Goal: Information Seeking & Learning: Learn about a topic

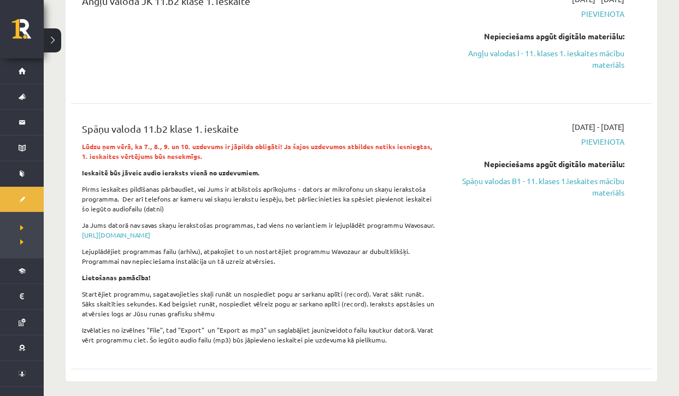
scroll to position [174, 0]
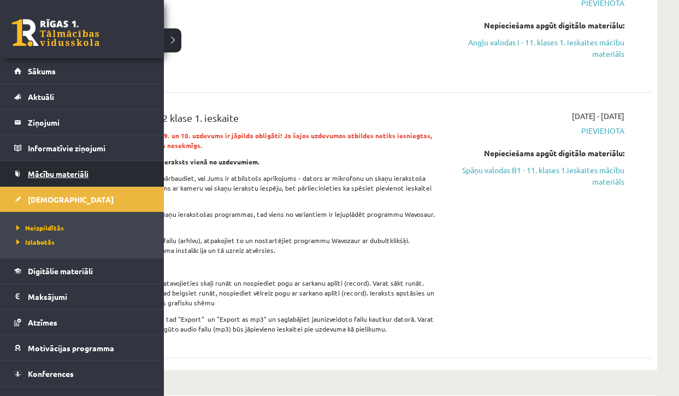
click at [44, 179] on link "Mācību materiāli" at bounding box center [82, 173] width 136 height 25
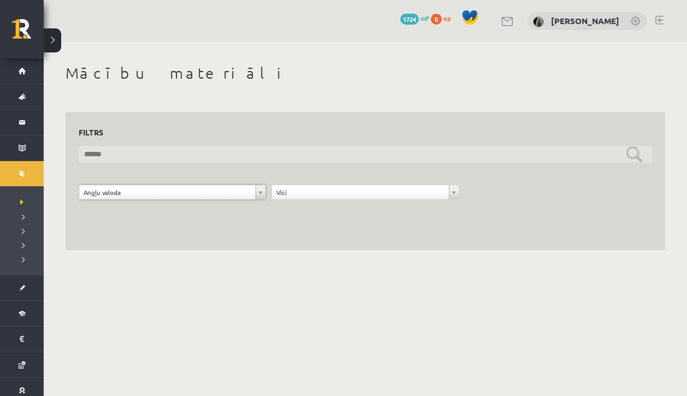
click at [256, 154] on input "text" at bounding box center [365, 154] width 573 height 17
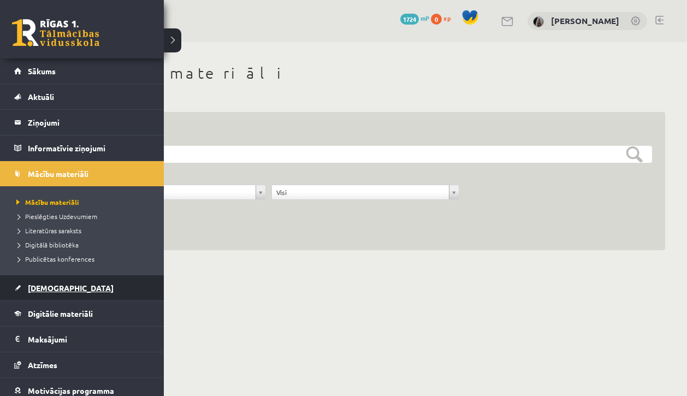
click at [45, 292] on link "[DEMOGRAPHIC_DATA]" at bounding box center [82, 287] width 136 height 25
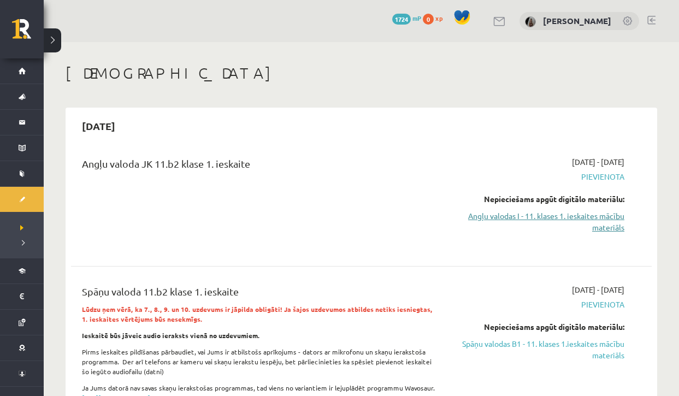
click at [510, 219] on link "Angļu valodas I - 11. klases 1. ieskaites mācību materiāls" at bounding box center [539, 221] width 170 height 23
click at [487, 214] on link "Angļu valodas I - 11. klases 1. ieskaites mācību materiāls" at bounding box center [539, 221] width 170 height 23
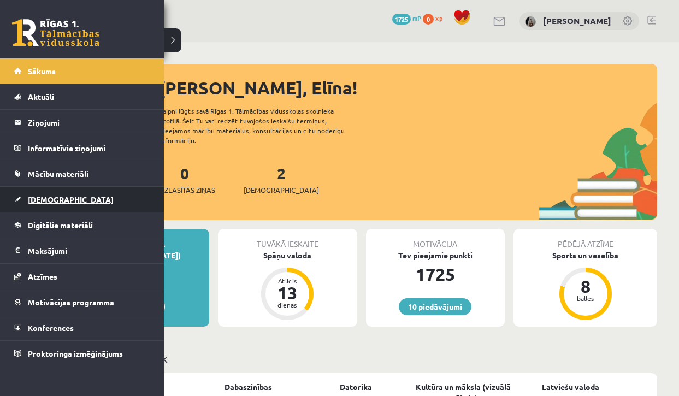
click at [22, 203] on link "[DEMOGRAPHIC_DATA]" at bounding box center [82, 199] width 136 height 25
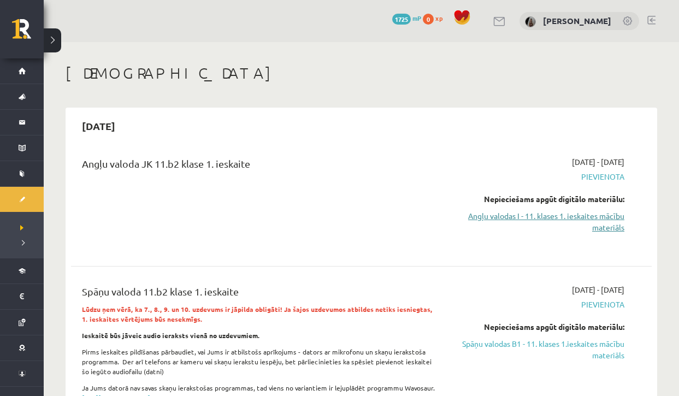
click at [557, 213] on link "Angļu valodas I - 11. klases 1. ieskaites mācību materiāls" at bounding box center [539, 221] width 170 height 23
click at [526, 215] on link "Angļu valodas I - 11. klases 1. ieskaites mācību materiāls" at bounding box center [539, 221] width 170 height 23
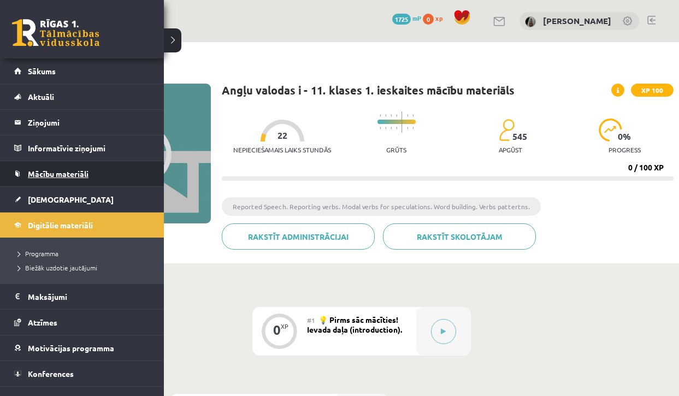
click at [37, 182] on link "Mācību materiāli" at bounding box center [82, 173] width 136 height 25
click at [40, 173] on span "Mācību materiāli" at bounding box center [58, 174] width 61 height 10
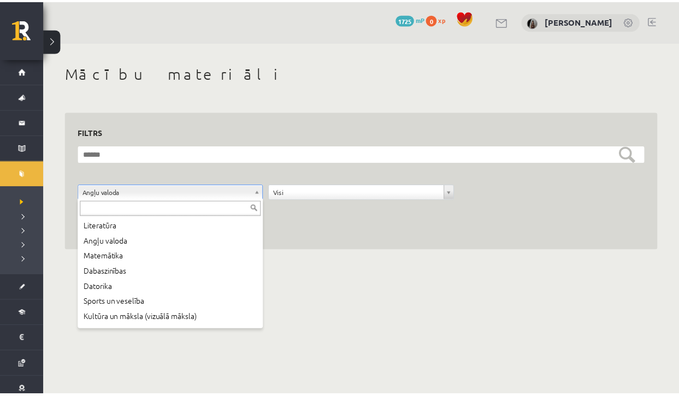
scroll to position [59, 0]
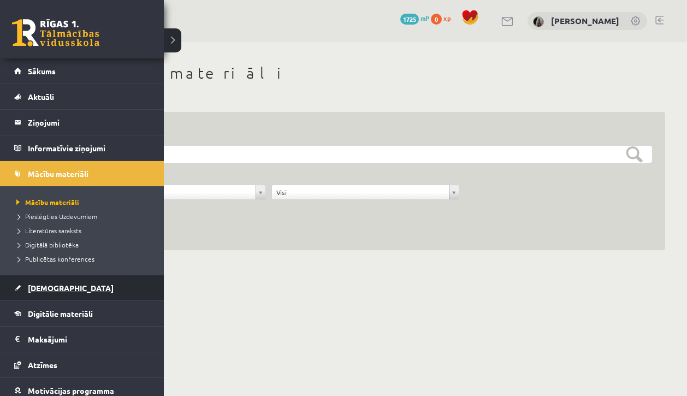
click at [44, 284] on span "[DEMOGRAPHIC_DATA]" at bounding box center [71, 288] width 86 height 10
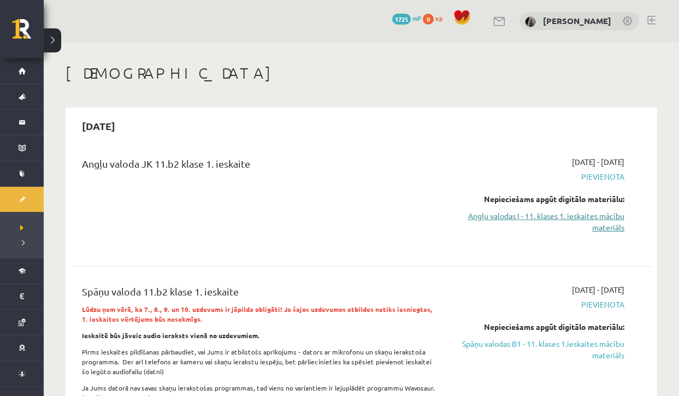
click at [513, 216] on link "Angļu valodas I - 11. klases 1. ieskaites mācību materiāls" at bounding box center [539, 221] width 170 height 23
click at [552, 211] on link "Angļu valodas I - 11. klases 1. ieskaites mācību materiāls" at bounding box center [539, 221] width 170 height 23
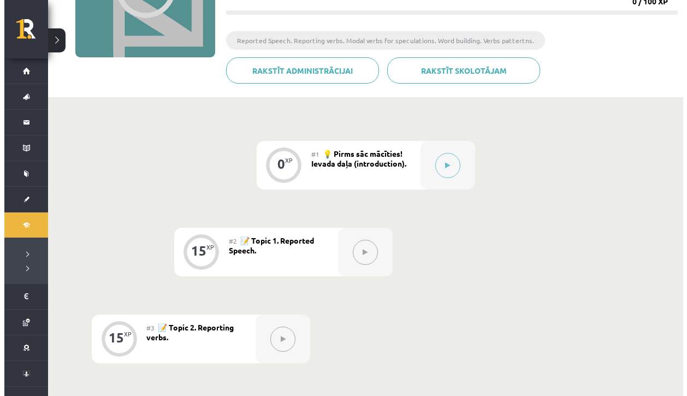
scroll to position [159, 0]
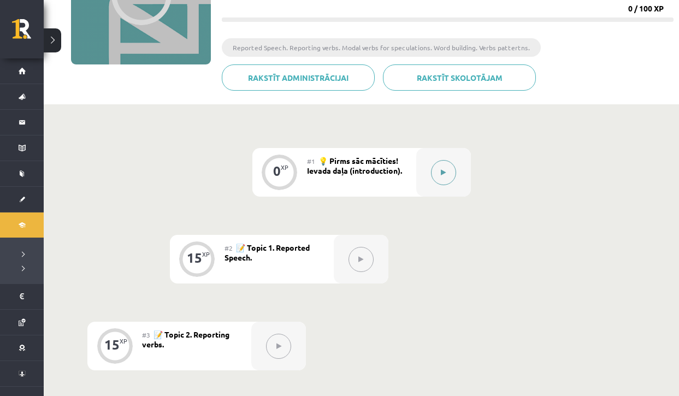
click at [435, 176] on button at bounding box center [443, 172] width 25 height 25
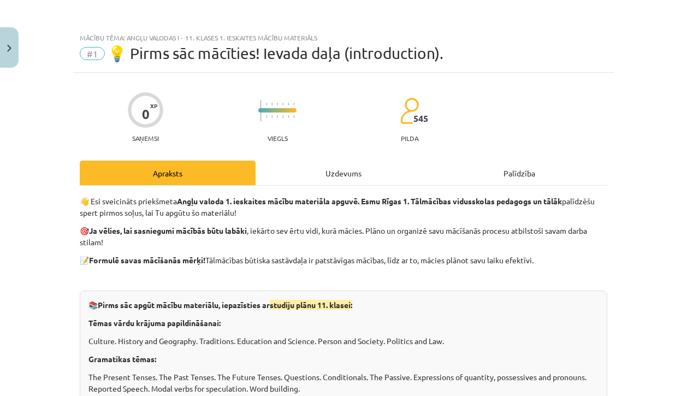
click at [339, 172] on div "Uzdevums" at bounding box center [343, 172] width 176 height 25
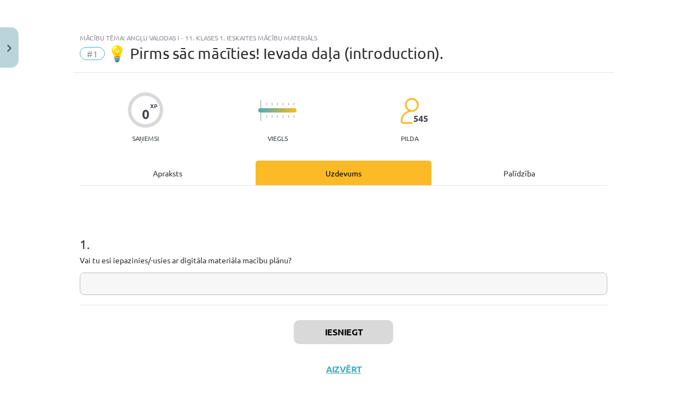
scroll to position [21, 0]
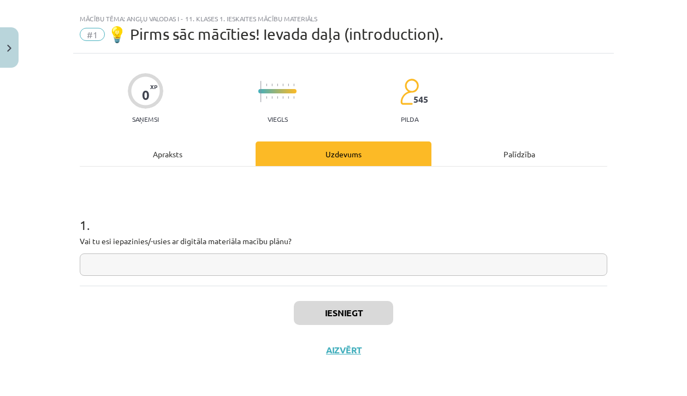
click at [222, 265] on input "text" at bounding box center [343, 264] width 527 height 22
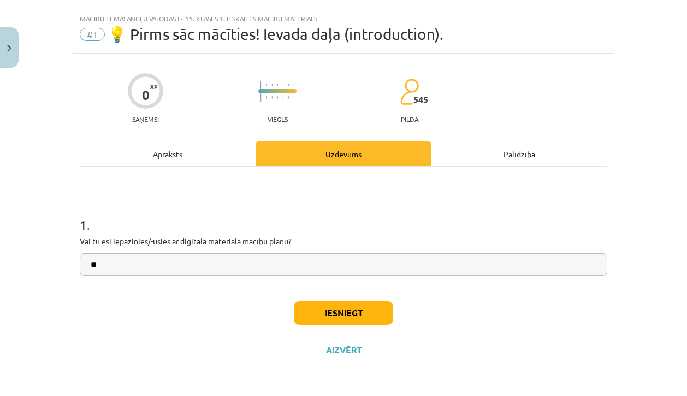
type input "**"
click at [313, 312] on button "Iesniegt" at bounding box center [343, 313] width 99 height 24
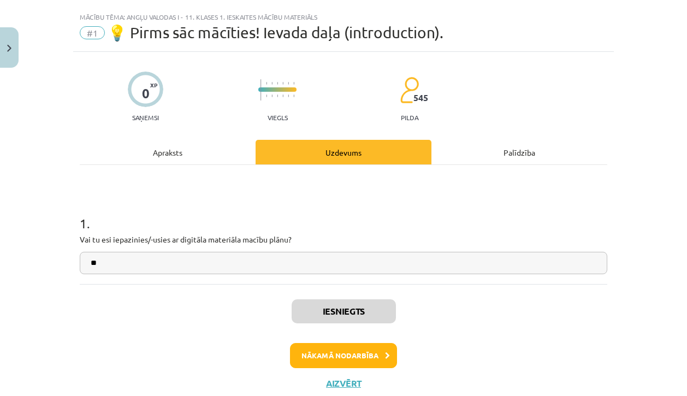
click at [342, 359] on button "Nākamā nodarbība" at bounding box center [343, 355] width 107 height 25
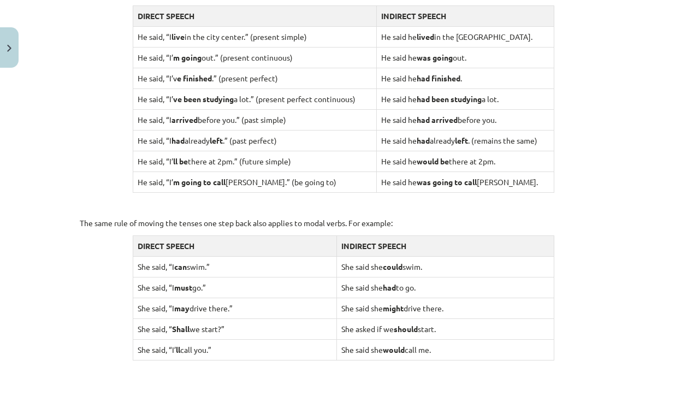
scroll to position [1076, 0]
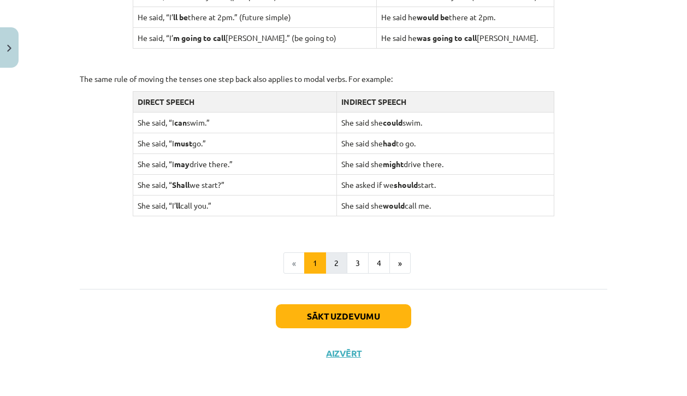
click at [335, 257] on button "2" at bounding box center [336, 263] width 22 height 22
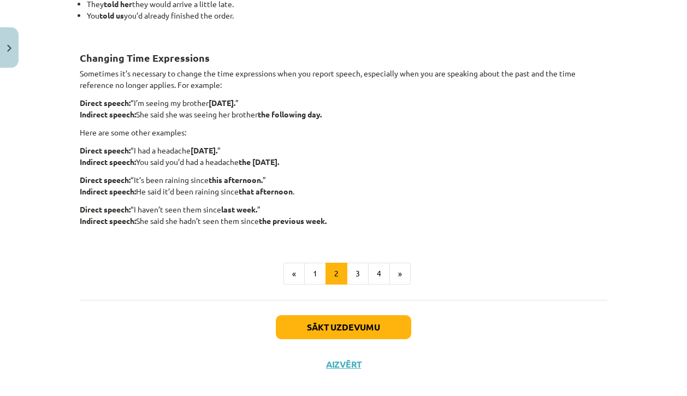
scroll to position [283, 0]
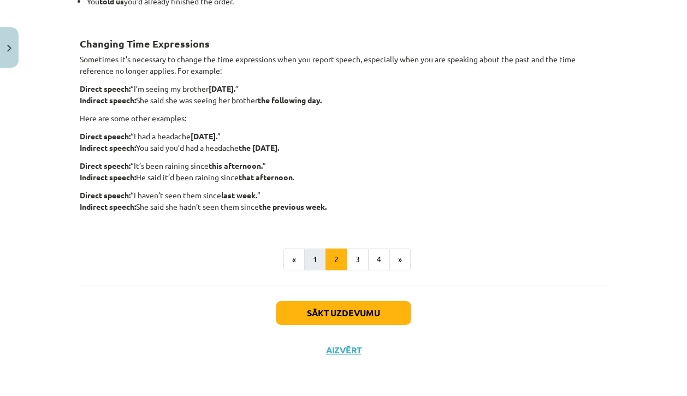
click at [314, 255] on button "1" at bounding box center [315, 259] width 22 height 22
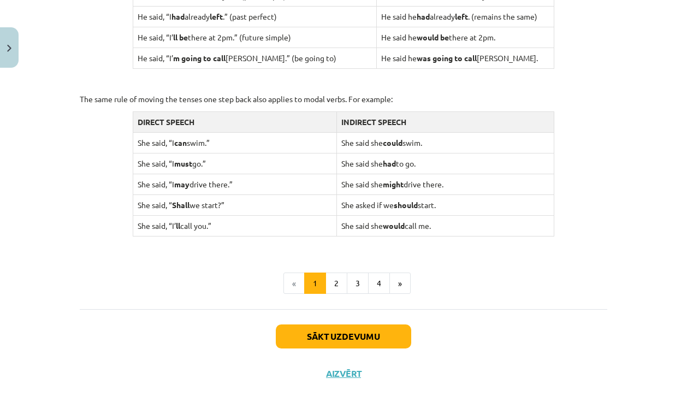
scroll to position [1058, 0]
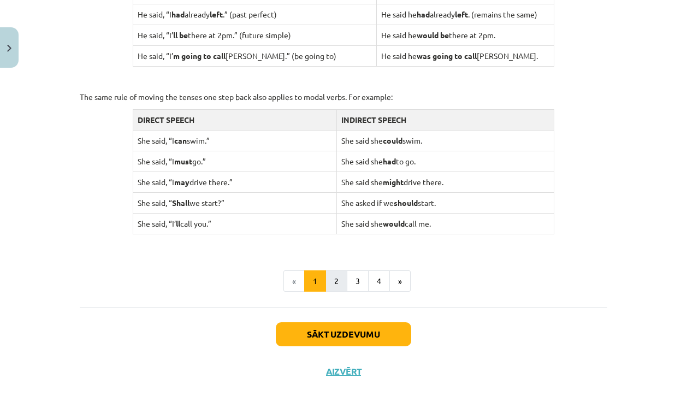
click at [331, 273] on button "2" at bounding box center [336, 281] width 22 height 22
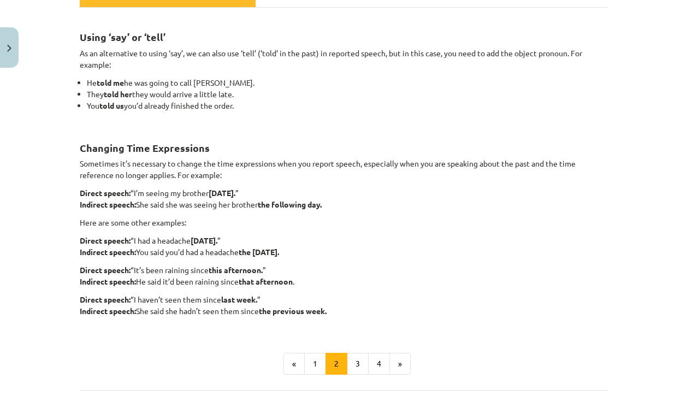
scroll to position [175, 0]
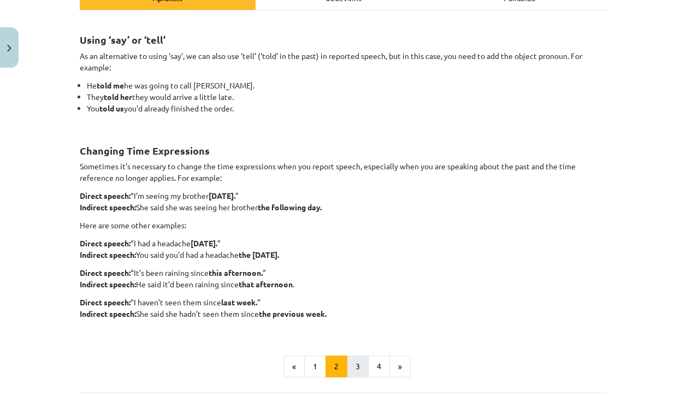
click at [348, 366] on button "3" at bounding box center [358, 366] width 22 height 22
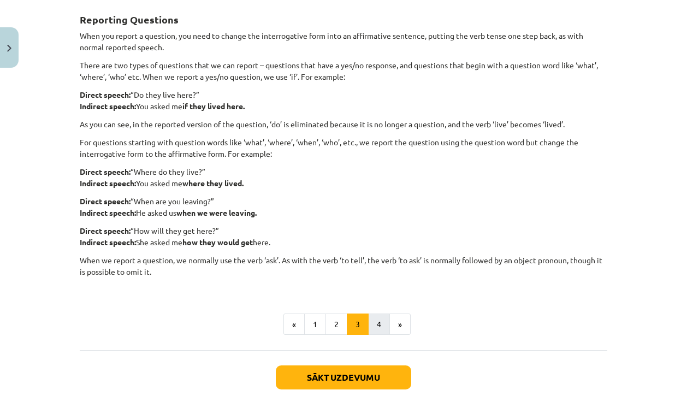
click at [370, 322] on button "4" at bounding box center [379, 324] width 22 height 22
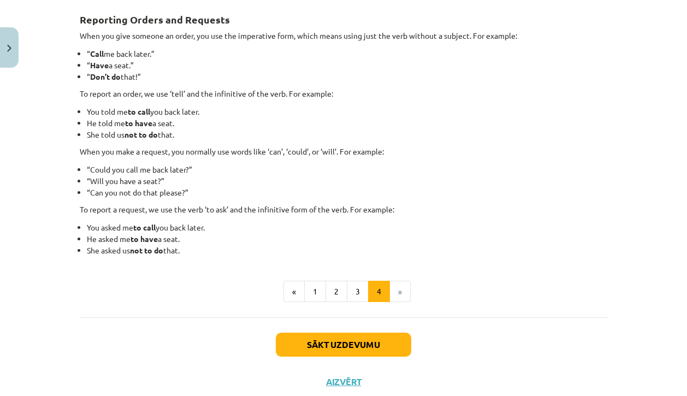
click at [352, 352] on button "Sākt uzdevumu" at bounding box center [343, 344] width 135 height 24
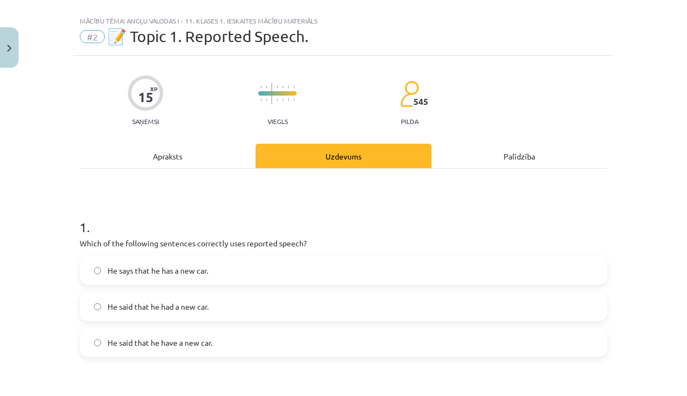
scroll to position [14, 0]
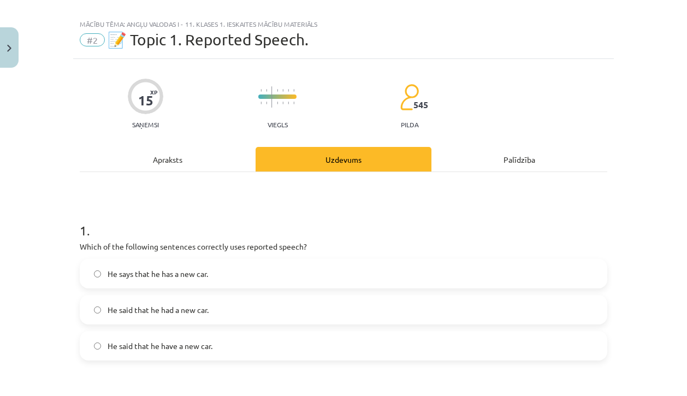
click at [169, 163] on div "Apraksts" at bounding box center [168, 159] width 176 height 25
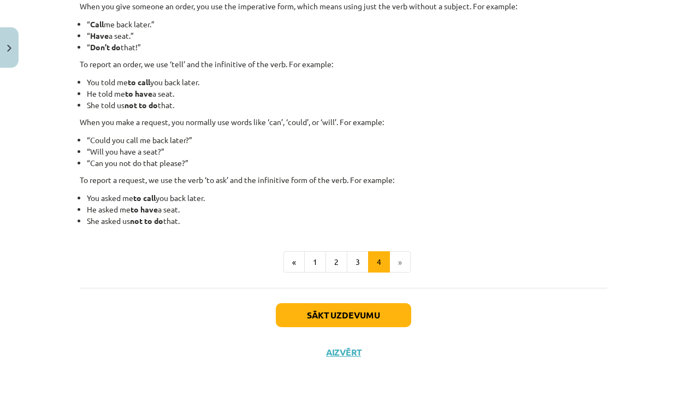
scroll to position [228, 0]
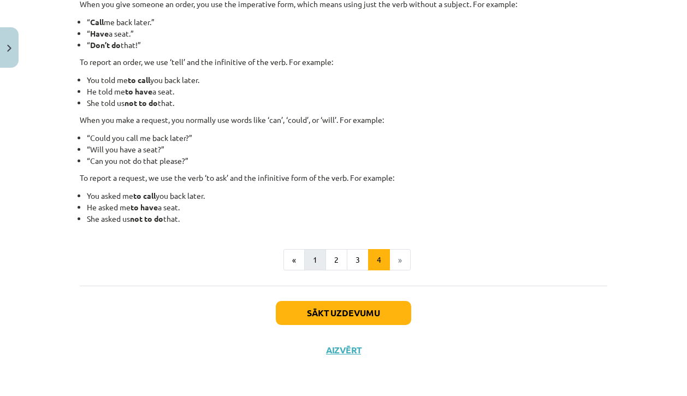
click at [309, 257] on button "1" at bounding box center [315, 260] width 22 height 22
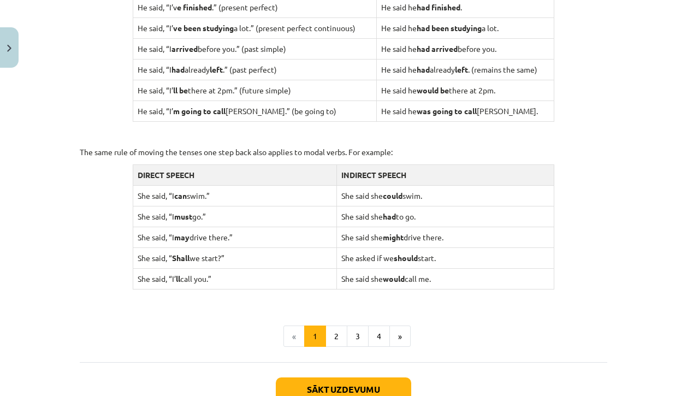
scroll to position [1018, 0]
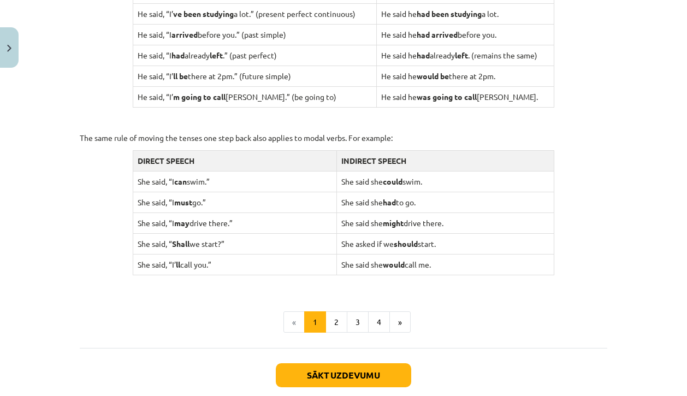
click at [368, 368] on button "Sākt uzdevumu" at bounding box center [343, 375] width 135 height 24
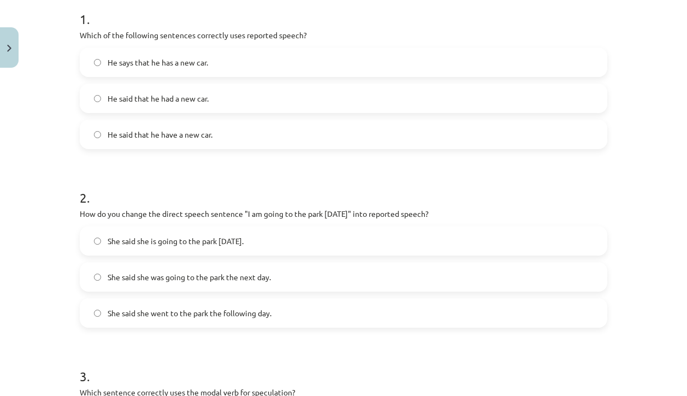
scroll to position [0, 0]
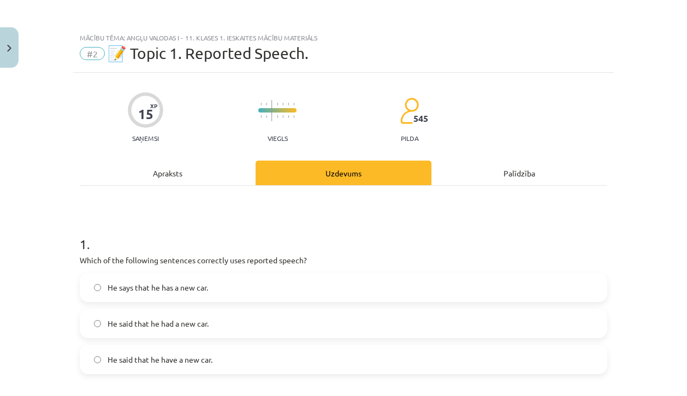
click at [170, 170] on div "Apraksts" at bounding box center [168, 172] width 176 height 25
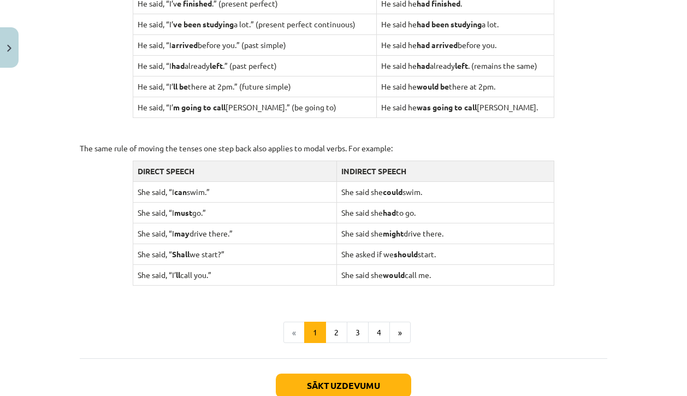
scroll to position [1066, 0]
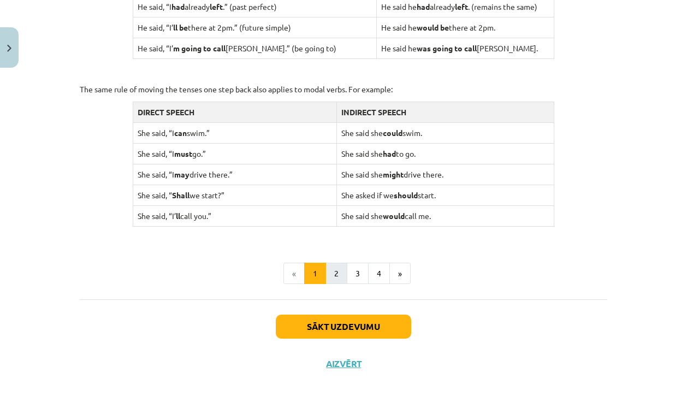
click at [329, 263] on button "2" at bounding box center [336, 274] width 22 height 22
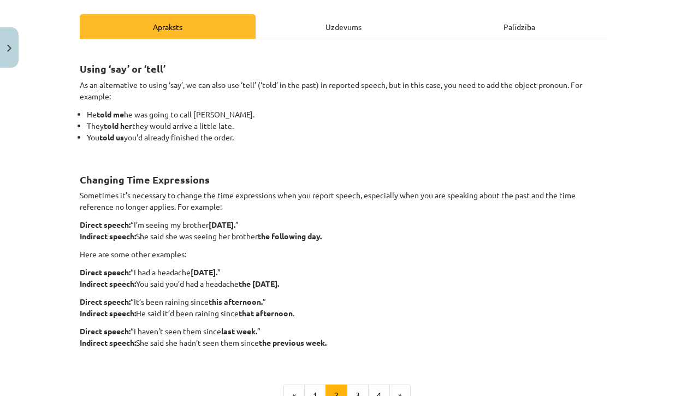
scroll to position [148, 0]
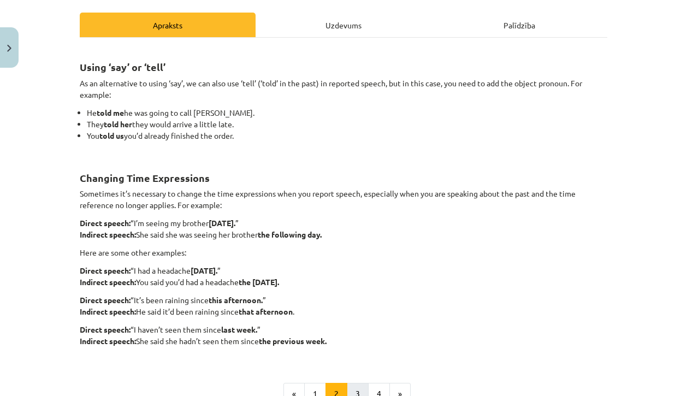
click at [355, 384] on button "3" at bounding box center [358, 394] width 22 height 22
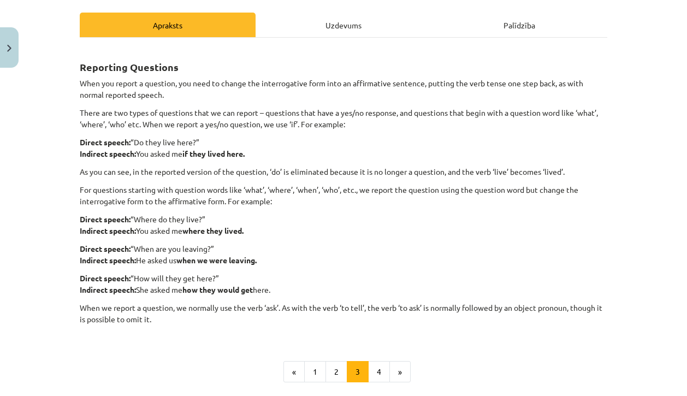
scroll to position [195, 0]
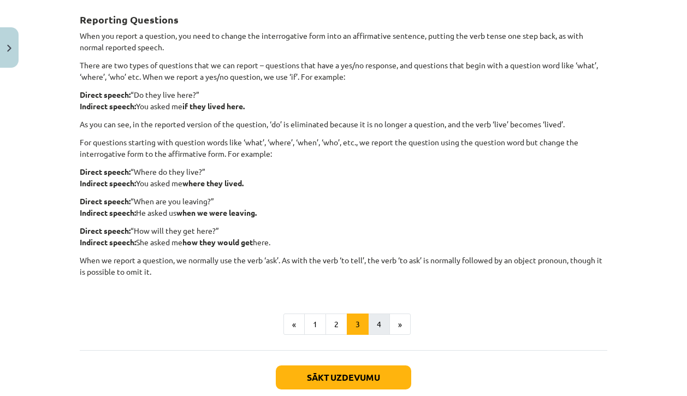
click at [373, 322] on button "4" at bounding box center [379, 324] width 22 height 22
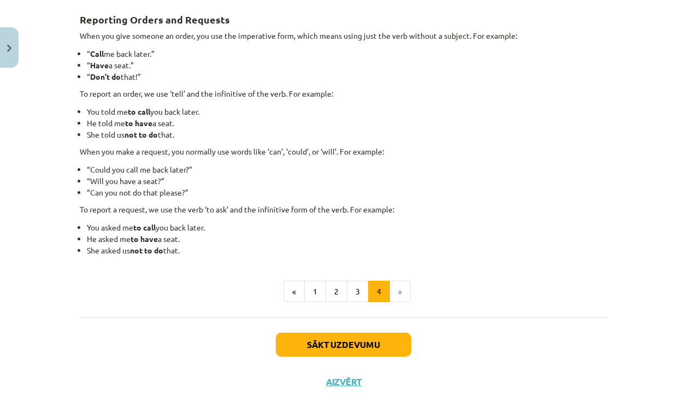
click at [326, 349] on button "Sākt uzdevumu" at bounding box center [343, 344] width 135 height 24
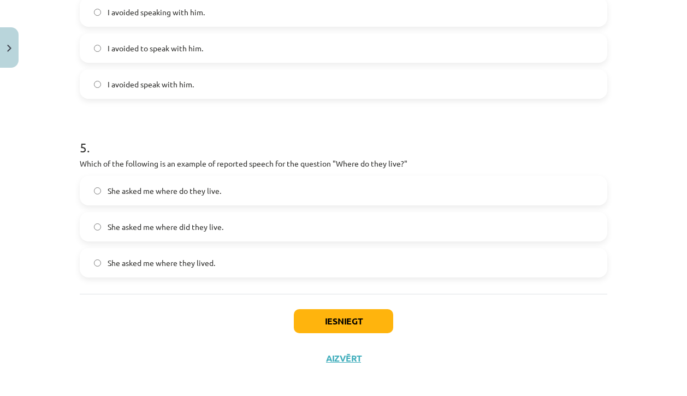
scroll to position [820, 0]
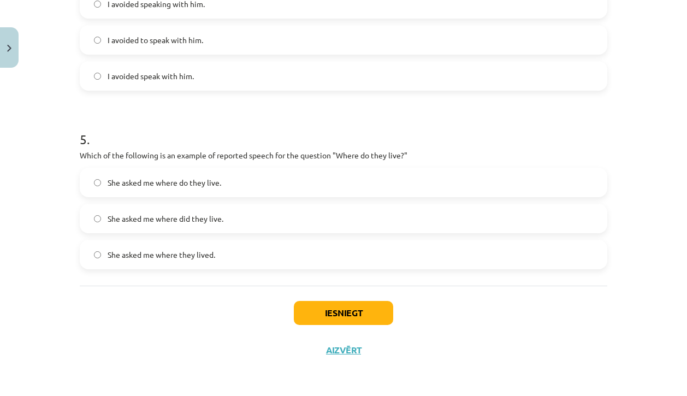
click at [122, 185] on span "She asked me where do they live." at bounding box center [165, 182] width 114 height 11
click at [108, 219] on span "She asked me where did they live." at bounding box center [166, 218] width 116 height 11
click at [336, 316] on button "Iesniegt" at bounding box center [343, 313] width 99 height 24
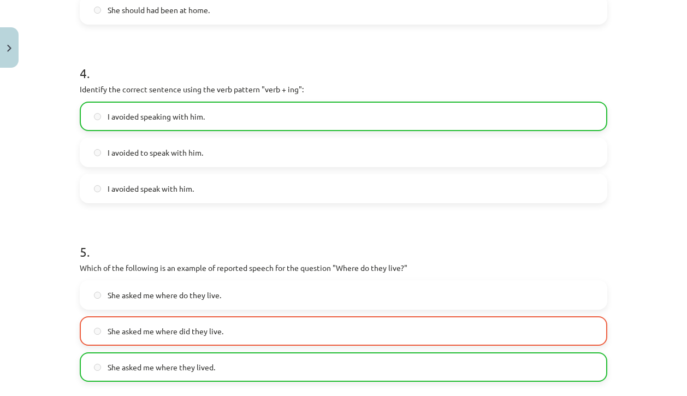
scroll to position [855, 0]
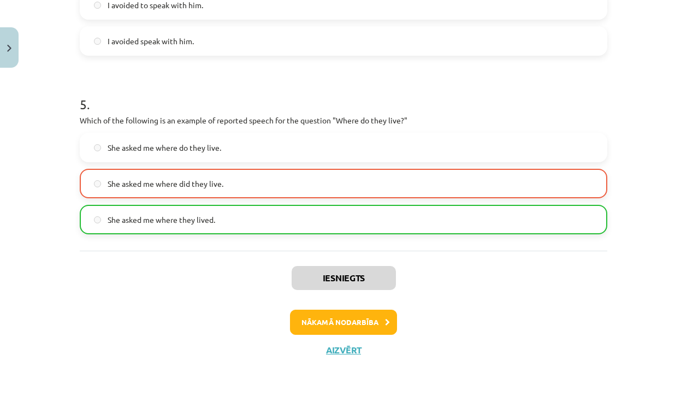
click at [375, 318] on button "Nākamā nodarbība" at bounding box center [343, 322] width 107 height 25
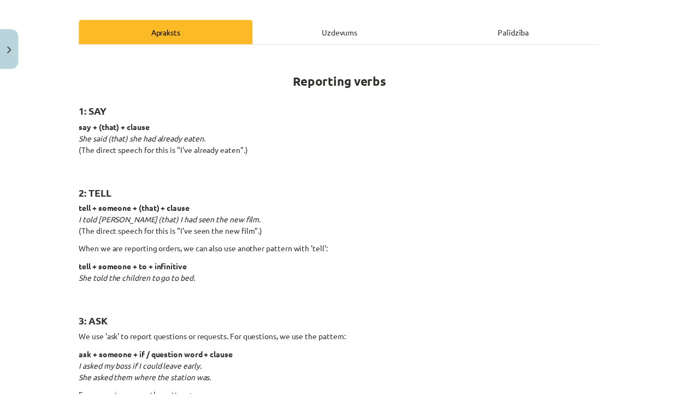
scroll to position [27, 0]
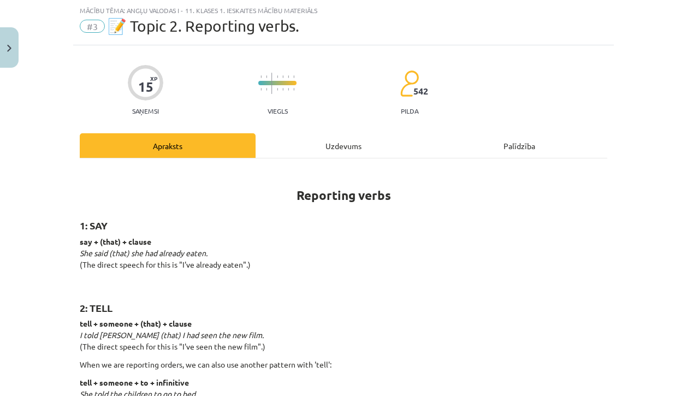
click at [12, 50] on button "Close" at bounding box center [9, 47] width 19 height 40
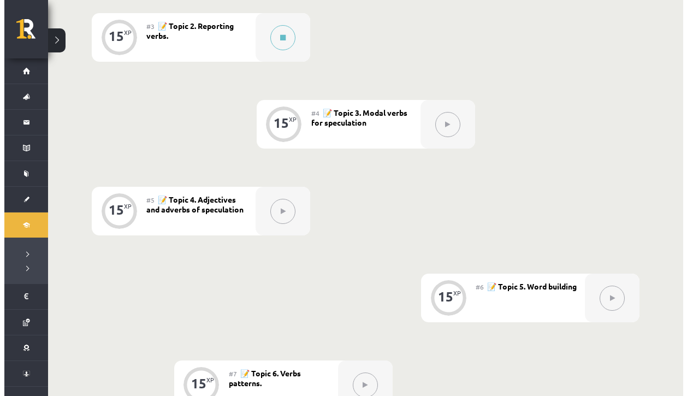
scroll to position [463, 0]
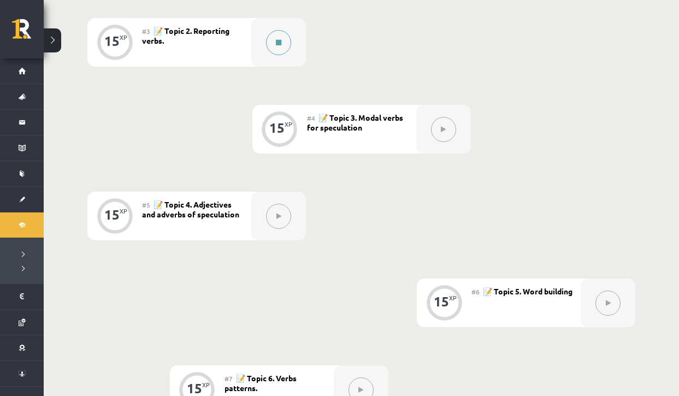
click at [270, 41] on button at bounding box center [278, 42] width 25 height 25
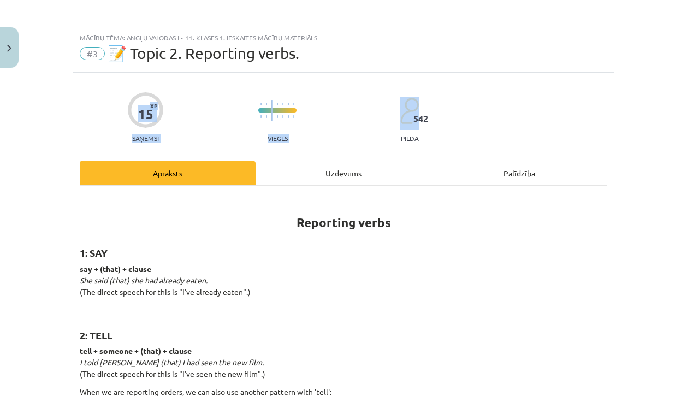
drag, startPoint x: 677, startPoint y: 69, endPoint x: 680, endPoint y: 81, distance: 12.3
click at [678, 81] on div "Mācību tēma: Angļu valodas i - 11. klases 1. ieskaites mācību materiāls #3 📝 To…" at bounding box center [343, 198] width 687 height 396
click at [646, 90] on div "Mācību tēma: Angļu valodas i - 11. klases 1. ieskaites mācību materiāls #3 📝 To…" at bounding box center [343, 198] width 687 height 396
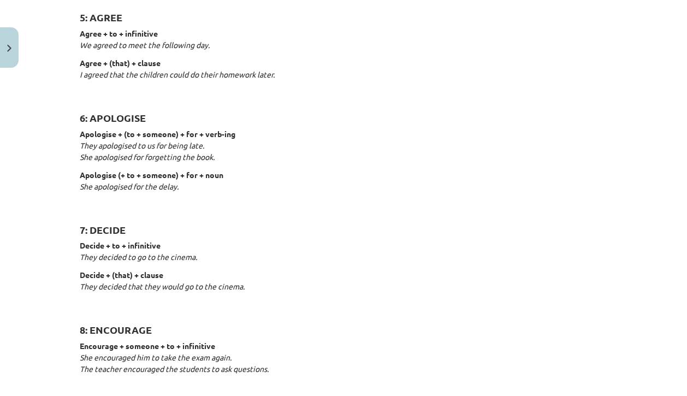
scroll to position [745, 0]
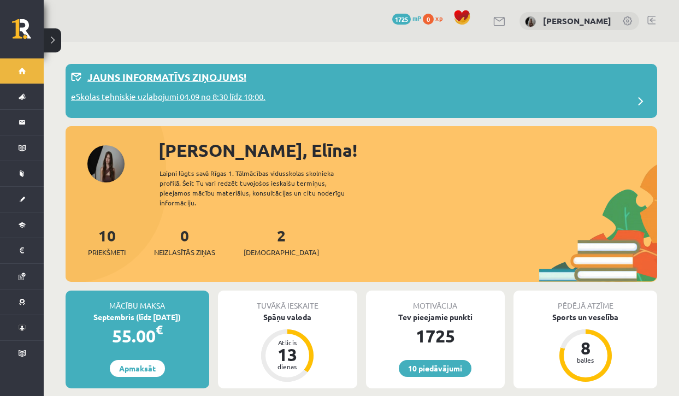
click at [207, 94] on p "eSkolas tehniskie uzlabojumi 04.09 no 8:30 līdz 10:00." at bounding box center [168, 98] width 194 height 15
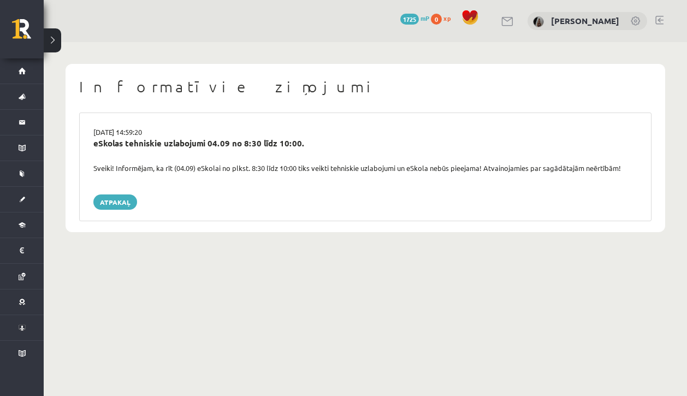
click at [373, 271] on body "0 Dāvanas 1725 mP 0 xp [PERSON_NAME] Sākums Aktuāli Kā mācīties eSKOLĀ Kontakti…" at bounding box center [343, 198] width 687 height 396
click at [112, 197] on link "Atpakaļ" at bounding box center [115, 201] width 44 height 15
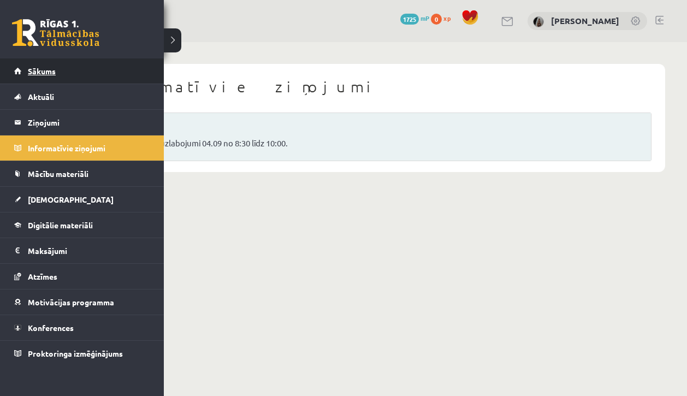
click at [38, 73] on span "Sākums" at bounding box center [42, 71] width 28 height 10
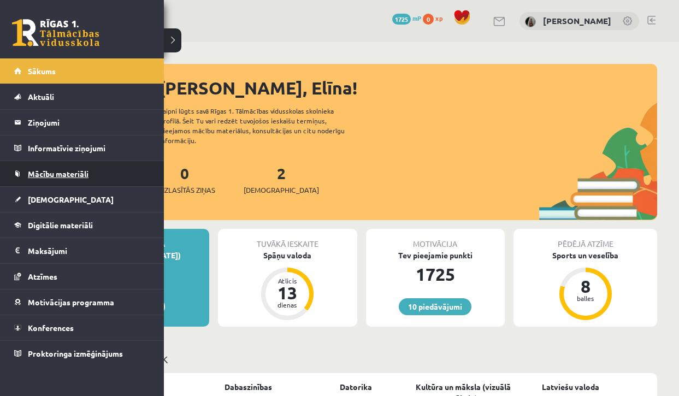
click at [45, 175] on span "Mācību materiāli" at bounding box center [58, 174] width 61 height 10
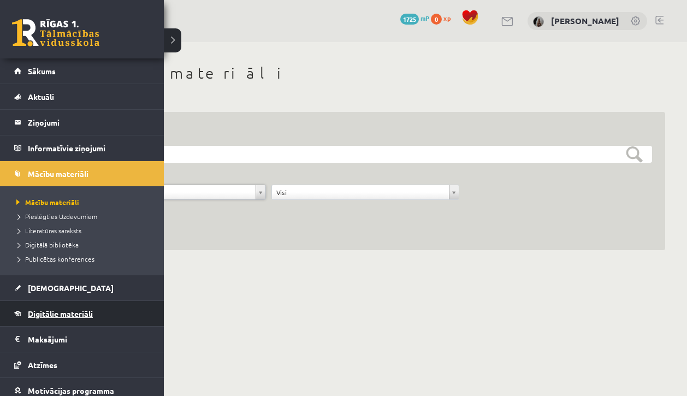
click at [48, 318] on link "Digitālie materiāli" at bounding box center [82, 313] width 136 height 25
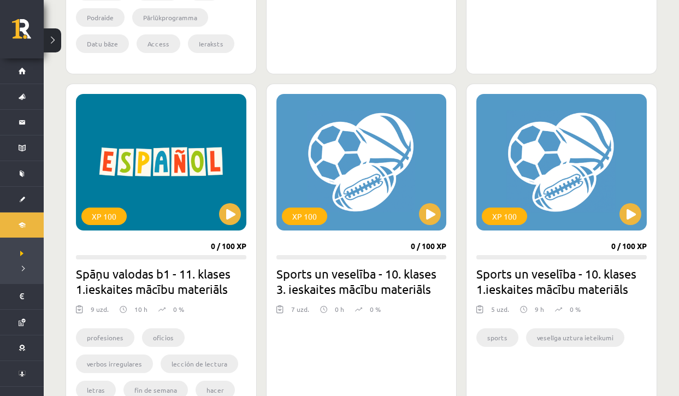
scroll to position [534, 0]
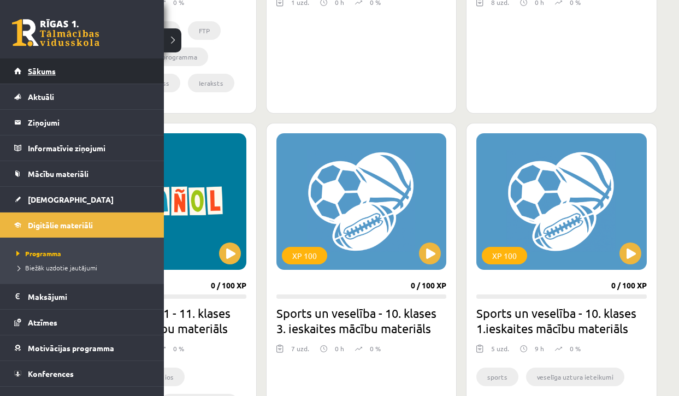
click at [41, 71] on span "Sākums" at bounding box center [42, 71] width 28 height 10
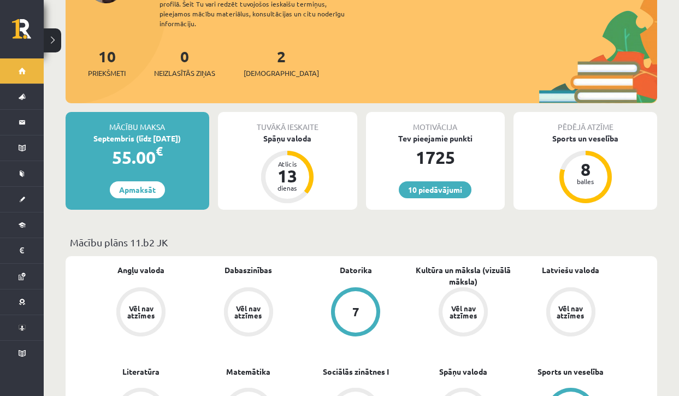
scroll to position [114, 0]
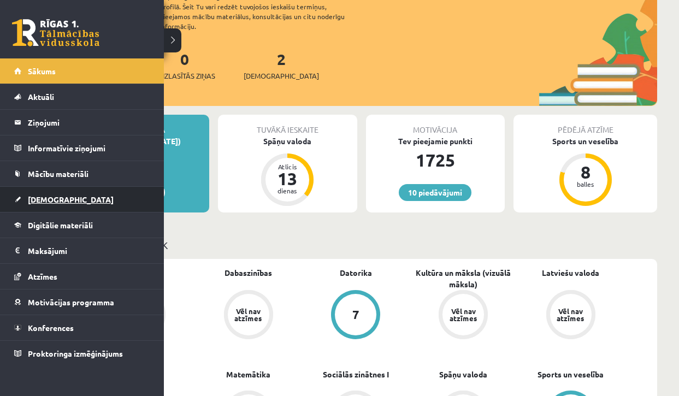
click at [75, 200] on link "[DEMOGRAPHIC_DATA]" at bounding box center [82, 199] width 136 height 25
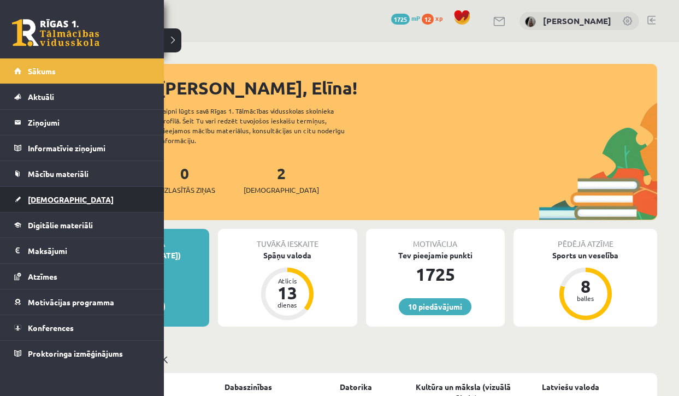
click at [27, 203] on link "[DEMOGRAPHIC_DATA]" at bounding box center [82, 199] width 136 height 25
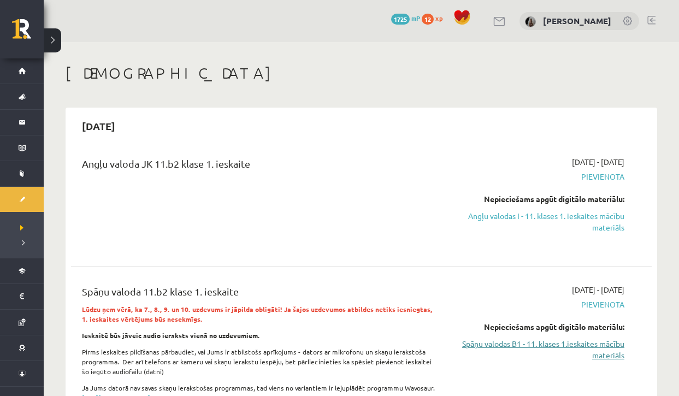
click at [466, 344] on link "Spāņu valodas B1 - 11. klases 1.ieskaites mācību materiāls" at bounding box center [539, 349] width 170 height 23
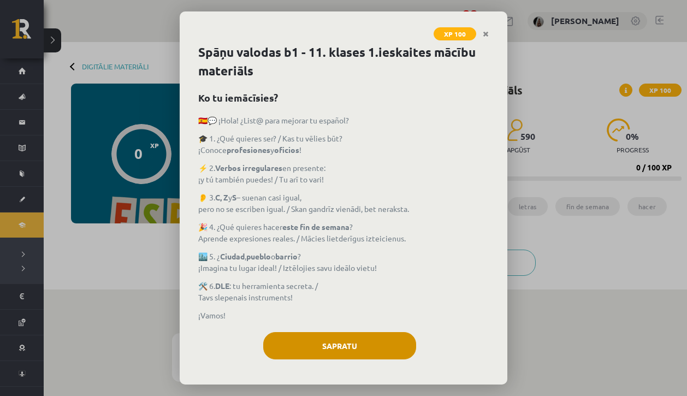
click at [342, 347] on button "Sapratu" at bounding box center [339, 345] width 153 height 27
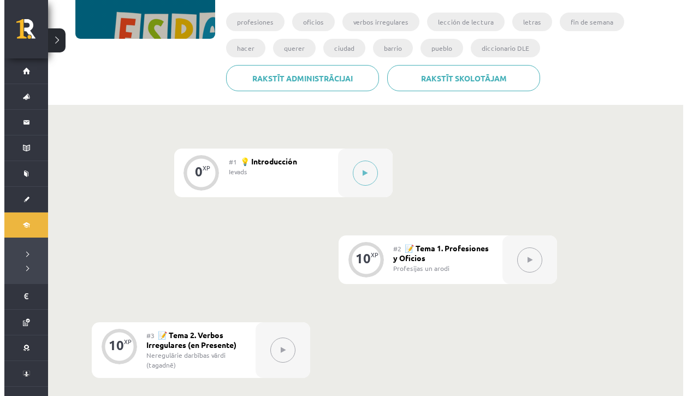
scroll to position [187, 0]
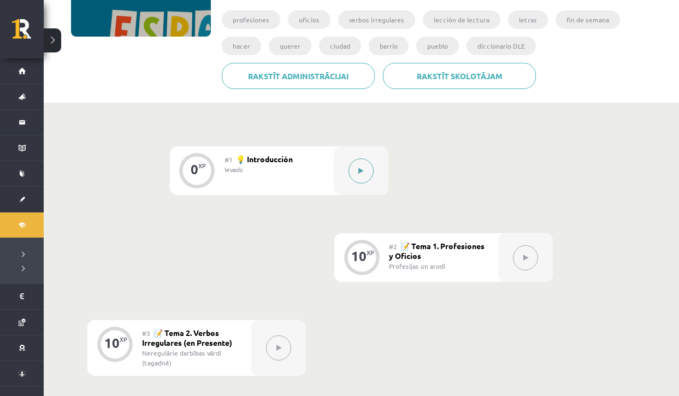
click at [360, 181] on button at bounding box center [360, 170] width 25 height 25
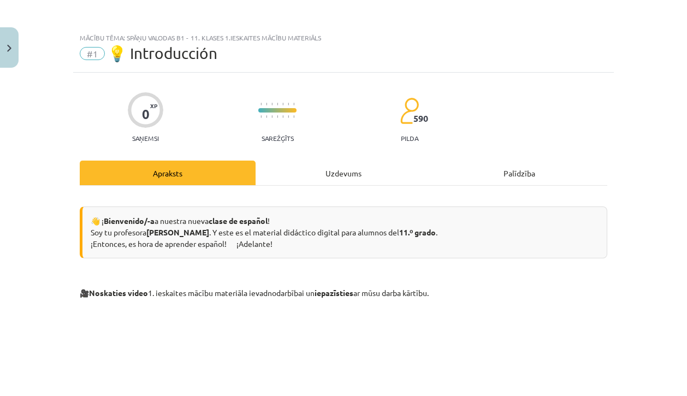
click at [342, 173] on div "Uzdevums" at bounding box center [343, 172] width 176 height 25
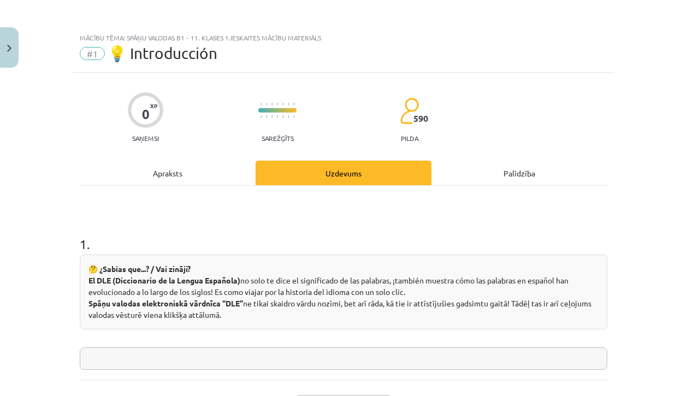
scroll to position [27, 0]
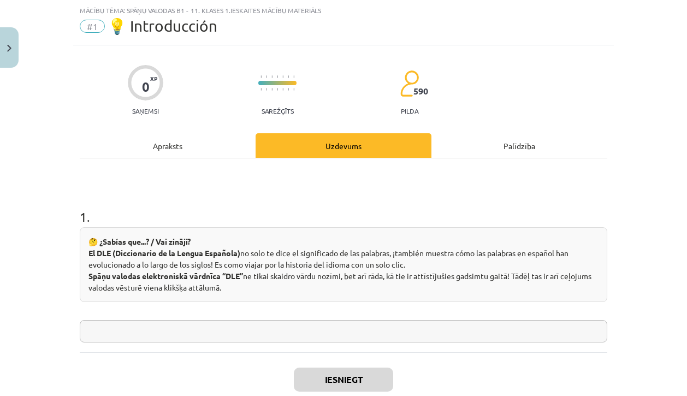
click at [253, 332] on input "text" at bounding box center [343, 331] width 527 height 22
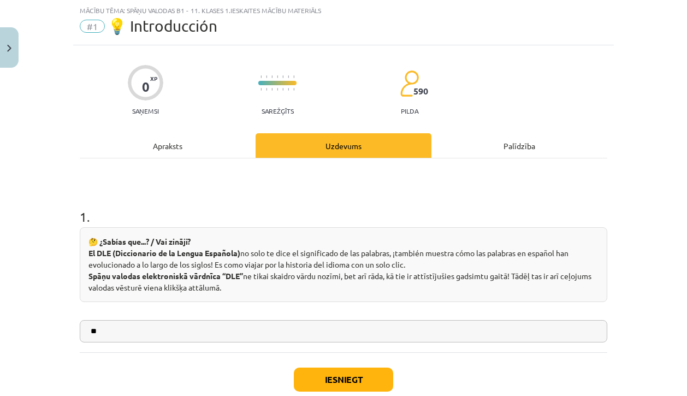
type input "**"
click at [329, 380] on button "Iesniegt" at bounding box center [343, 379] width 99 height 24
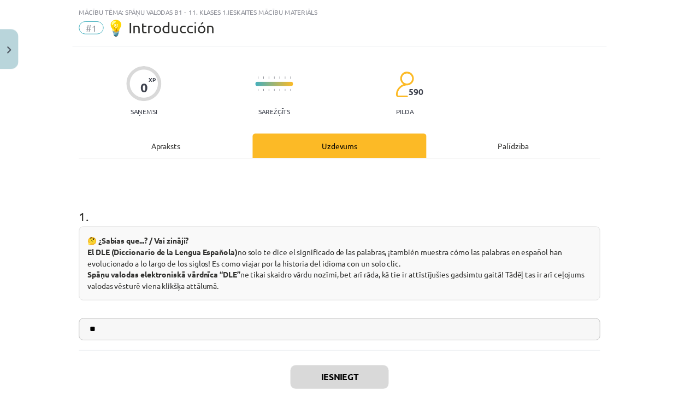
scroll to position [96, 0]
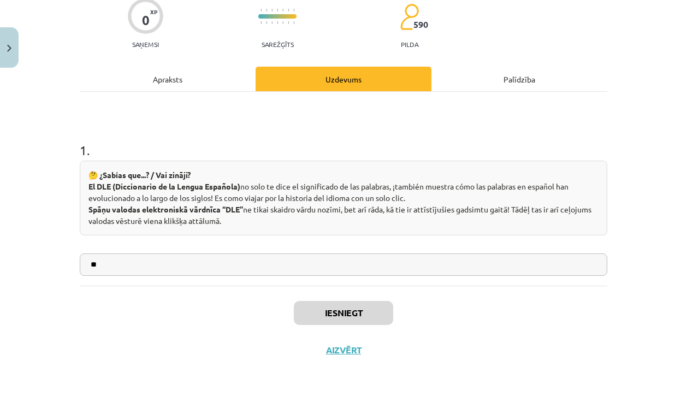
click at [336, 346] on button "Aizvērt" at bounding box center [343, 349] width 41 height 11
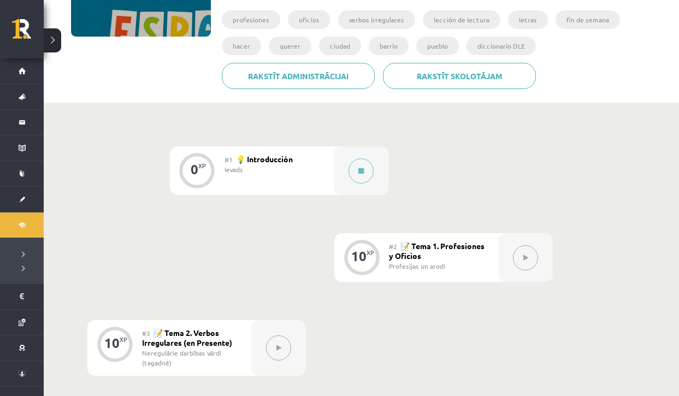
click at [504, 257] on div at bounding box center [525, 257] width 55 height 49
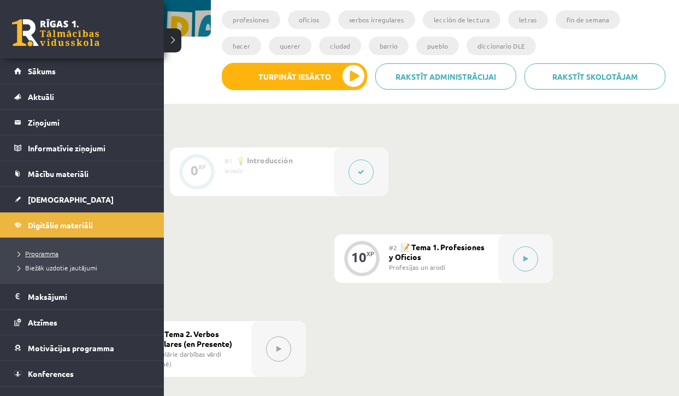
click at [39, 255] on span "Programma" at bounding box center [36, 253] width 45 height 9
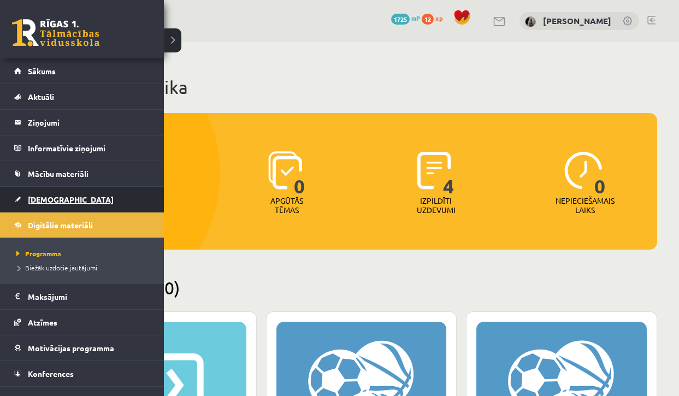
click at [49, 202] on span "[DEMOGRAPHIC_DATA]" at bounding box center [71, 199] width 86 height 10
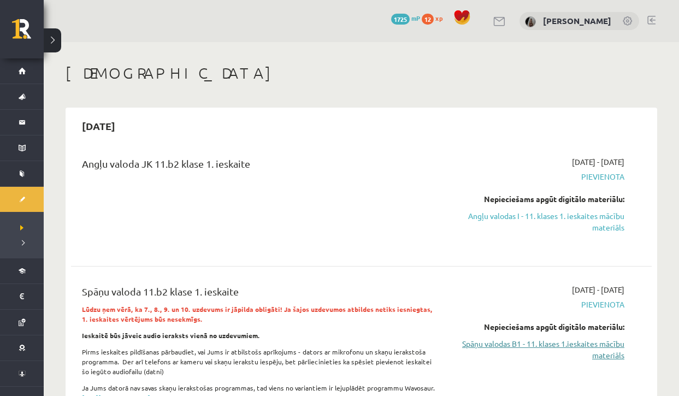
click at [487, 341] on link "Spāņu valodas B1 - 11. klases 1.ieskaites mācību materiāls" at bounding box center [539, 349] width 170 height 23
click at [479, 343] on link "Spāņu valodas B1 - 11. klases 1.ieskaites mācību materiāls" at bounding box center [539, 349] width 170 height 23
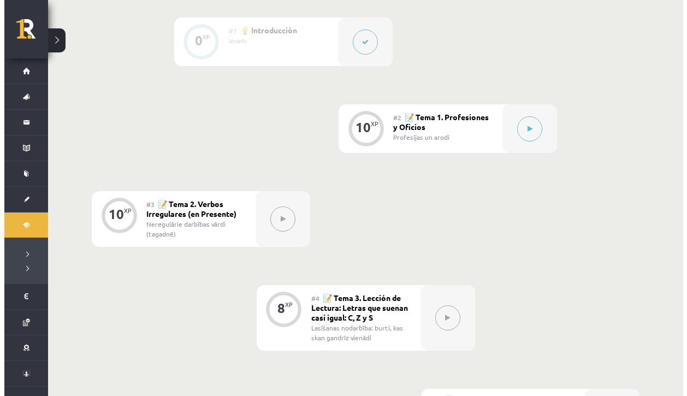
scroll to position [311, 0]
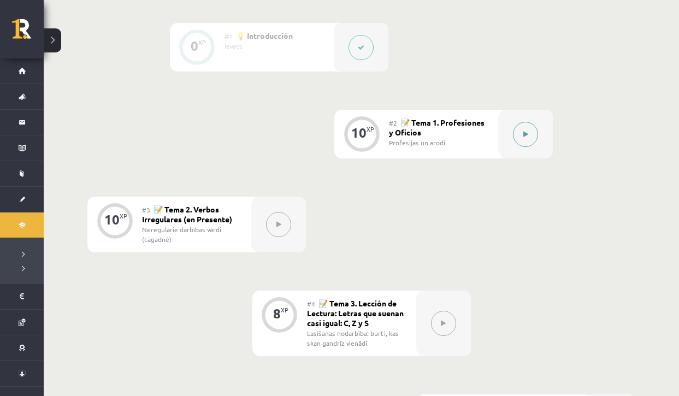
click at [535, 138] on button at bounding box center [525, 134] width 25 height 25
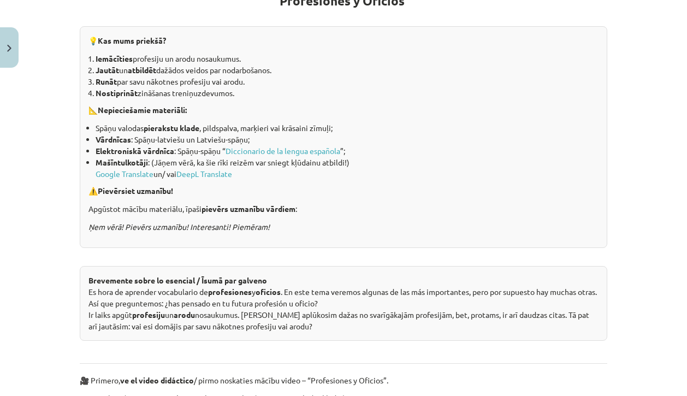
scroll to position [0, 0]
